Goal: Task Accomplishment & Management: Complete application form

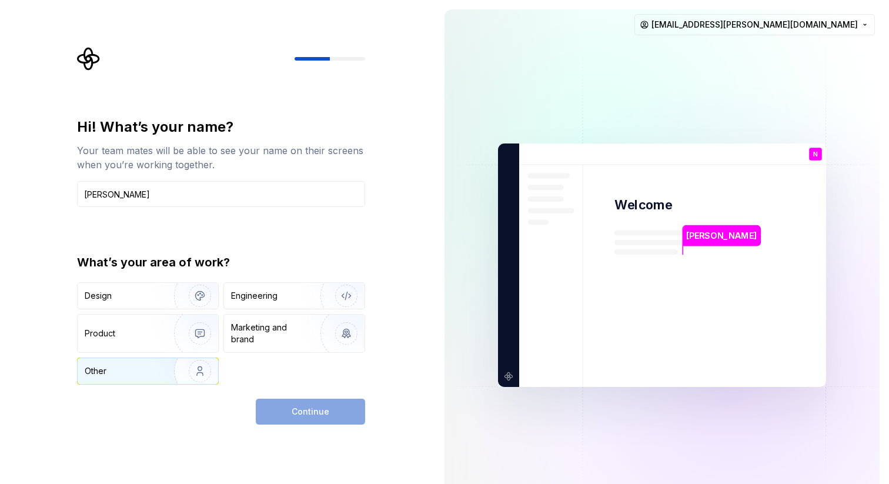
type input "Naika Gloria"
click at [147, 366] on div "Other" at bounding box center [119, 371] width 69 height 12
click at [329, 416] on button "Continue" at bounding box center [310, 412] width 109 height 26
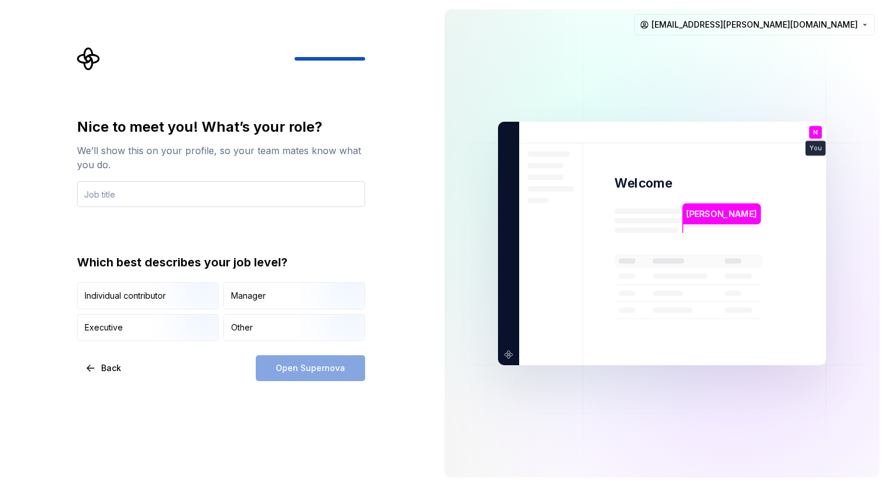
click at [159, 192] on input "text" at bounding box center [221, 194] width 288 height 26
drag, startPoint x: 136, startPoint y: 195, endPoint x: 184, endPoint y: 196, distance: 47.6
click at [139, 195] on input "Payroll Coumtry Lead- Nordics" at bounding box center [221, 194] width 288 height 26
click at [290, 198] on input "Payroll Country Lead- Nordics" at bounding box center [221, 194] width 288 height 26
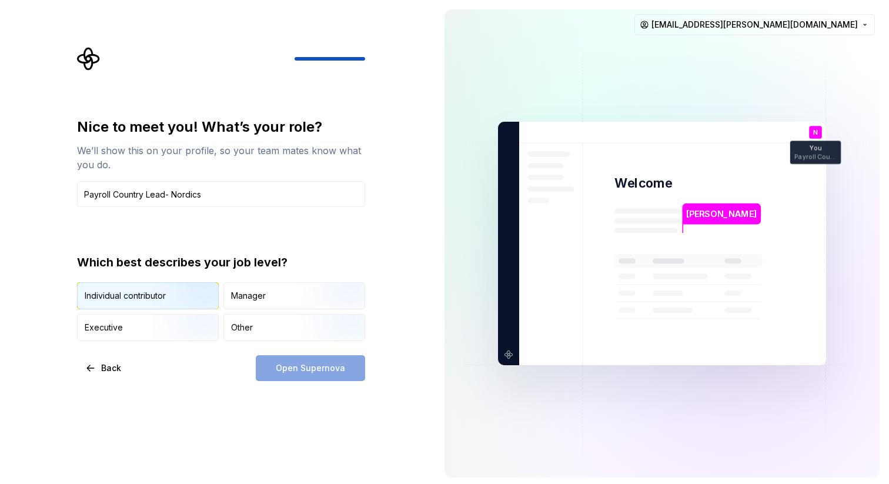
type input "Payroll Country Lead- Nordics"
click at [173, 296] on img "button" at bounding box center [189, 310] width 75 height 79
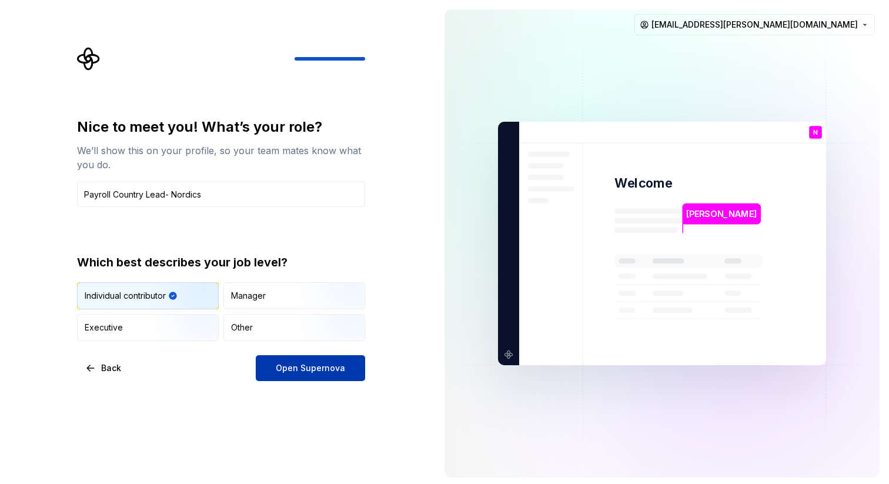
click at [290, 367] on span "Open Supernova" at bounding box center [310, 368] width 69 height 12
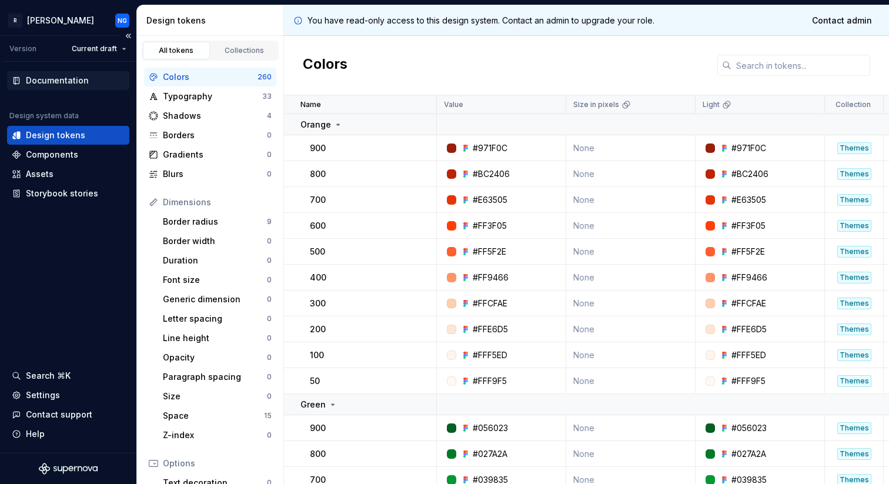
click at [63, 78] on div "Documentation" at bounding box center [57, 81] width 63 height 12
